Goal: Check status: Check status

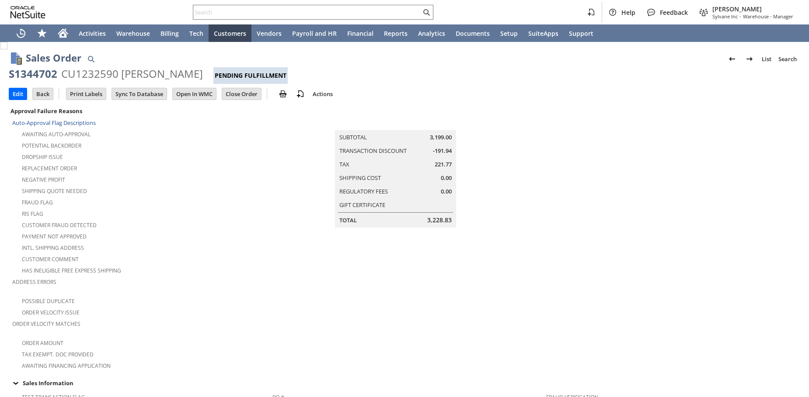
scroll to position [486, 0]
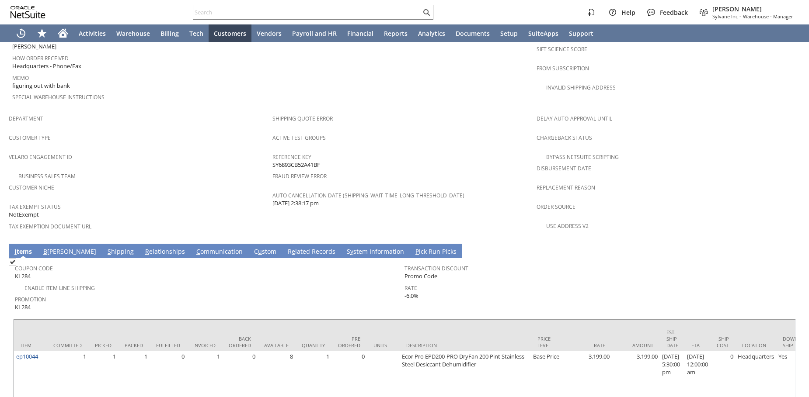
click at [282, 244] on td "R e lated Records" at bounding box center [311, 251] width 59 height 14
click at [285, 247] on link "R e lated Records" at bounding box center [311, 252] width 52 height 10
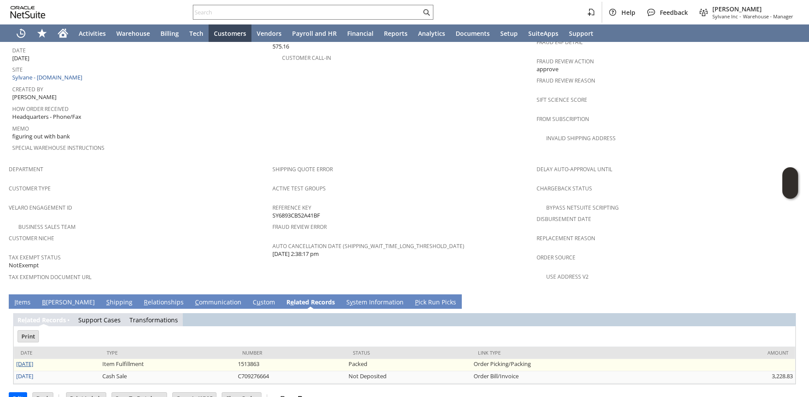
click at [33, 360] on link "[DATE]" at bounding box center [24, 364] width 17 height 8
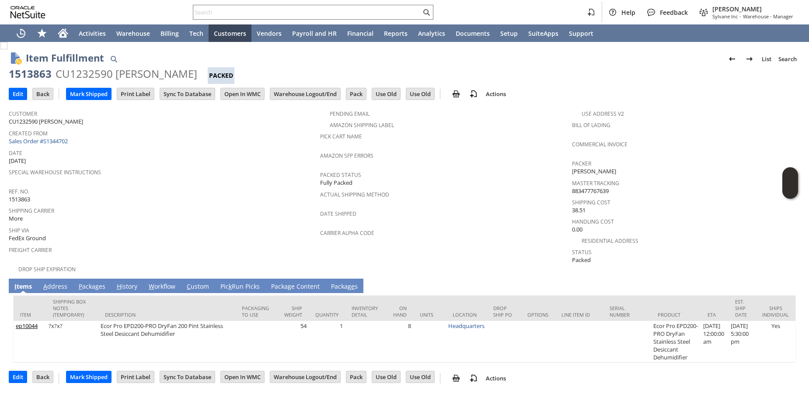
click at [61, 282] on link "A ddress" at bounding box center [55, 287] width 28 height 10
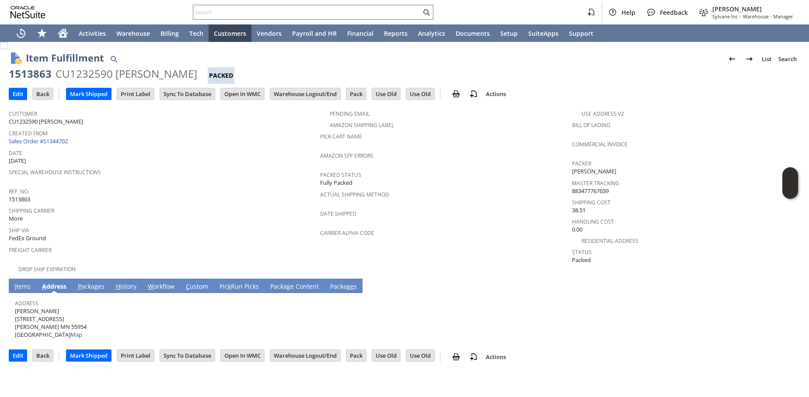
click at [84, 282] on link "P ackages" at bounding box center [91, 287] width 31 height 10
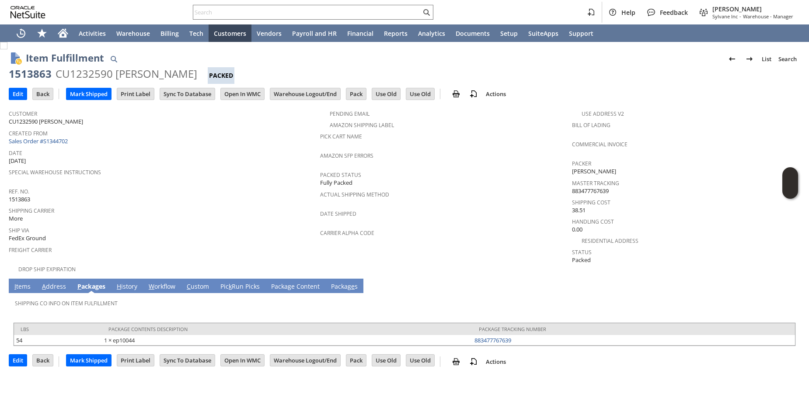
click at [117, 282] on span "H" at bounding box center [119, 286] width 4 height 8
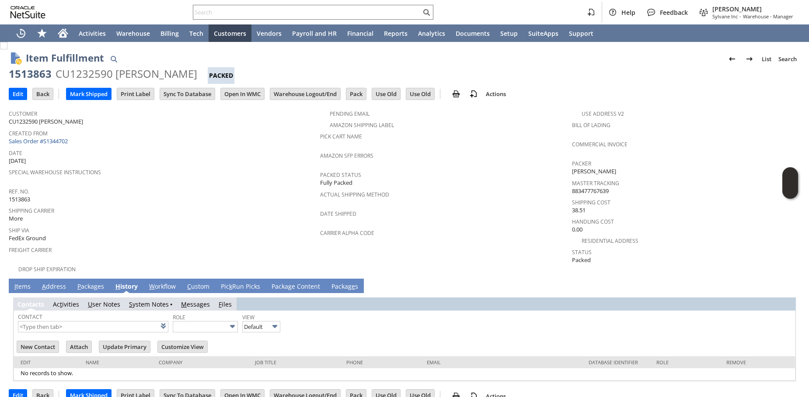
click at [19, 282] on link "I tems" at bounding box center [22, 287] width 21 height 10
